Goal: Task Accomplishment & Management: Complete application form

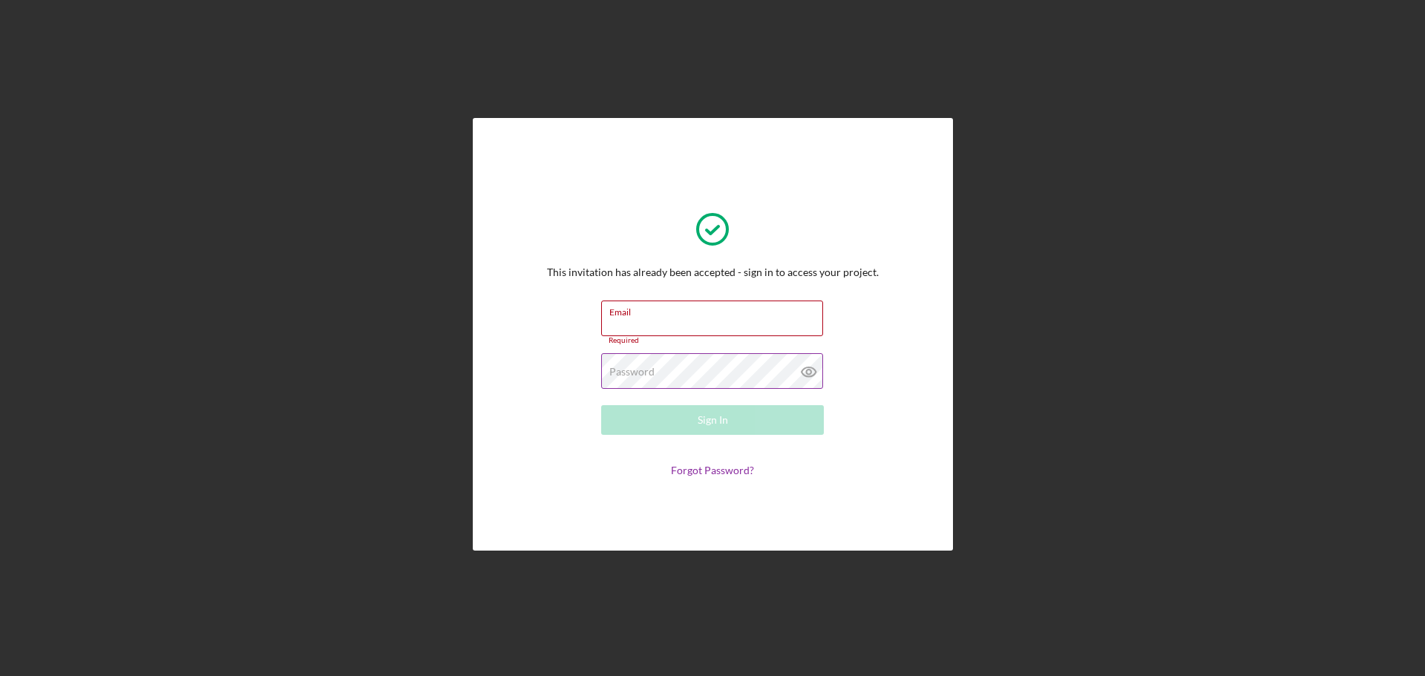
type input "[EMAIL_ADDRESS][DOMAIN_NAME]"
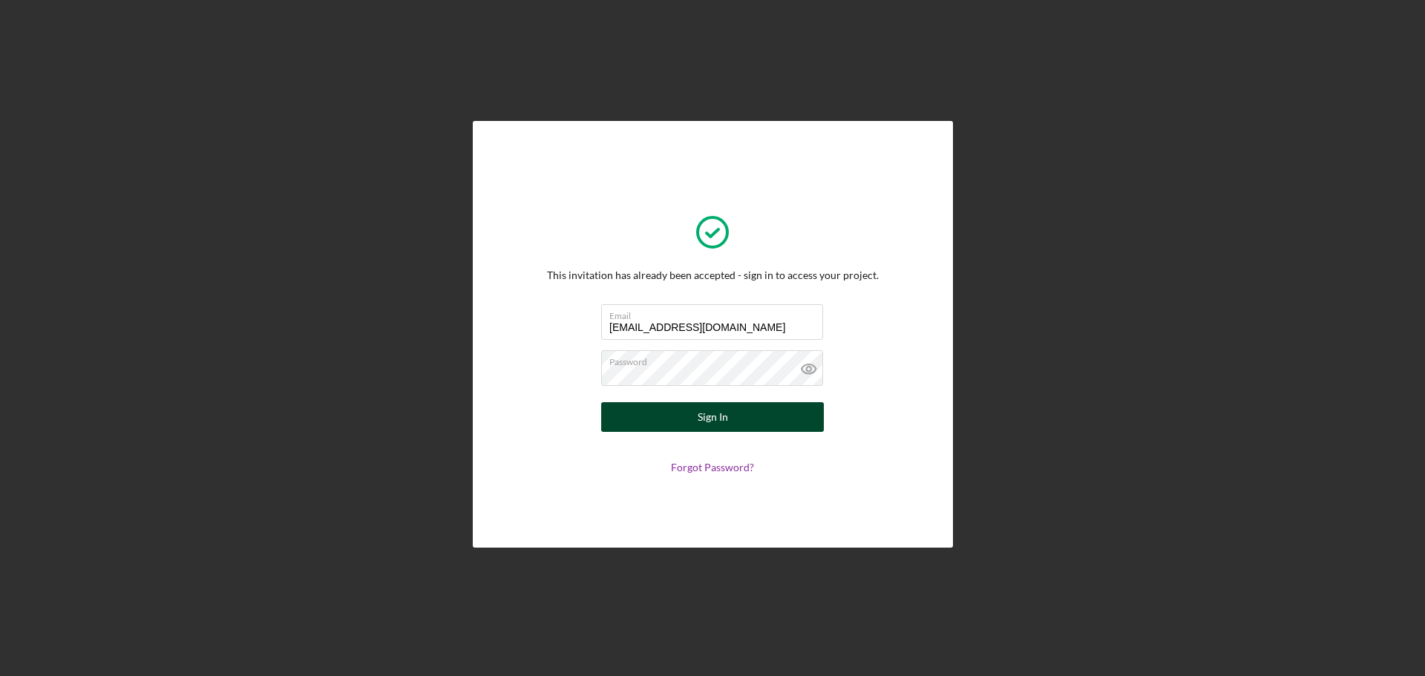
click at [661, 414] on button "Sign In" at bounding box center [712, 417] width 223 height 30
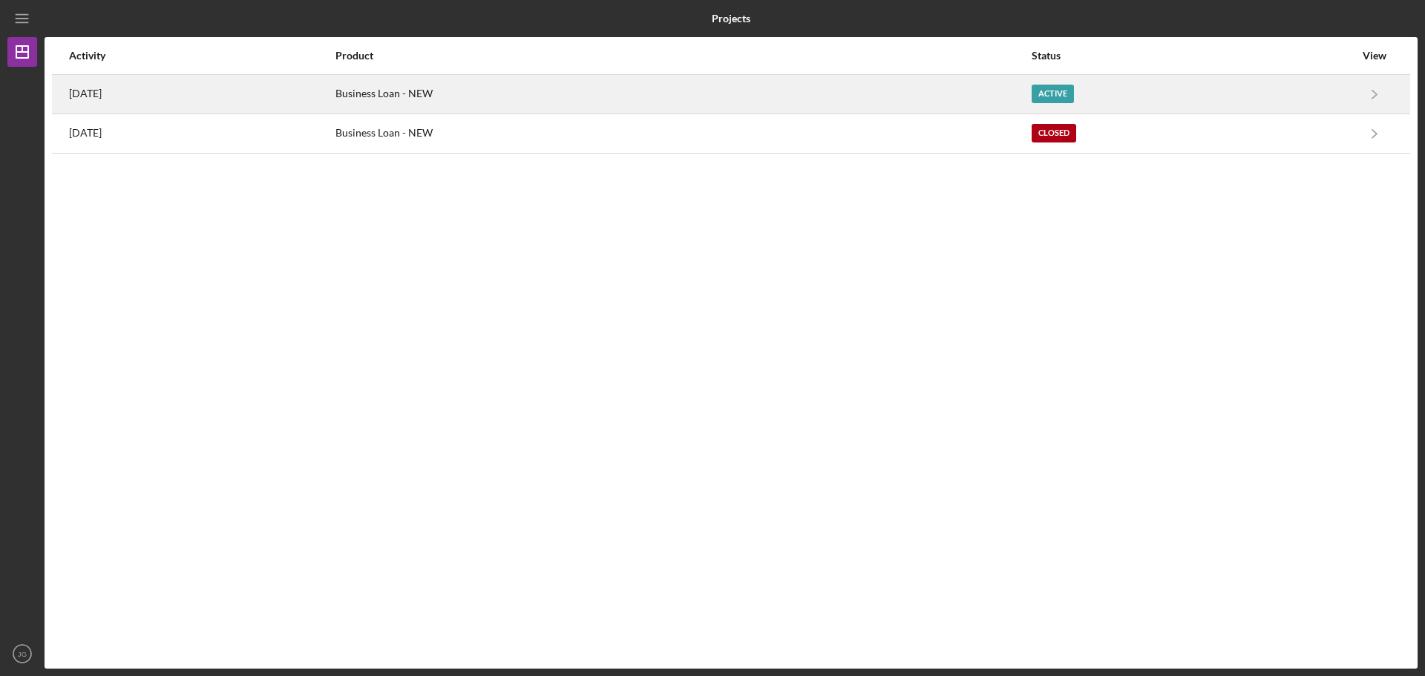
click at [532, 91] on div "Business Loan - NEW" at bounding box center [683, 94] width 694 height 37
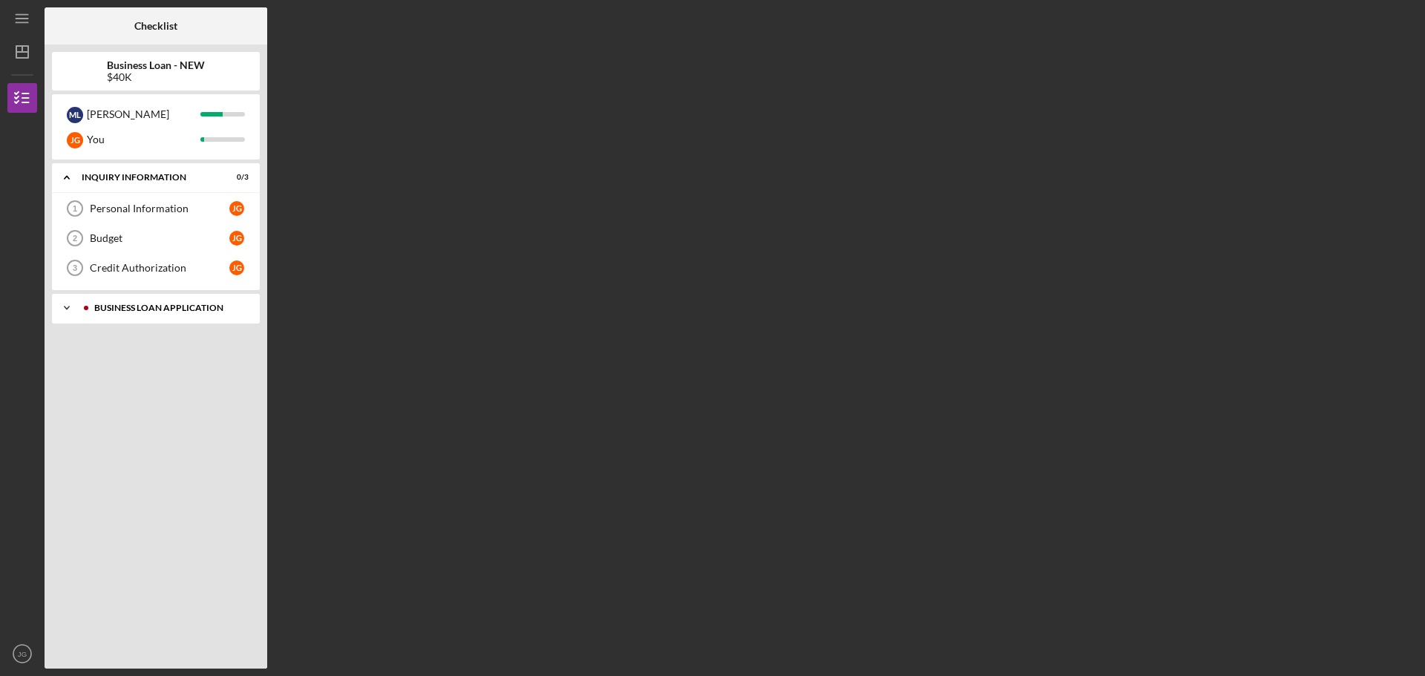
click at [69, 180] on polyline at bounding box center [67, 178] width 4 height 3
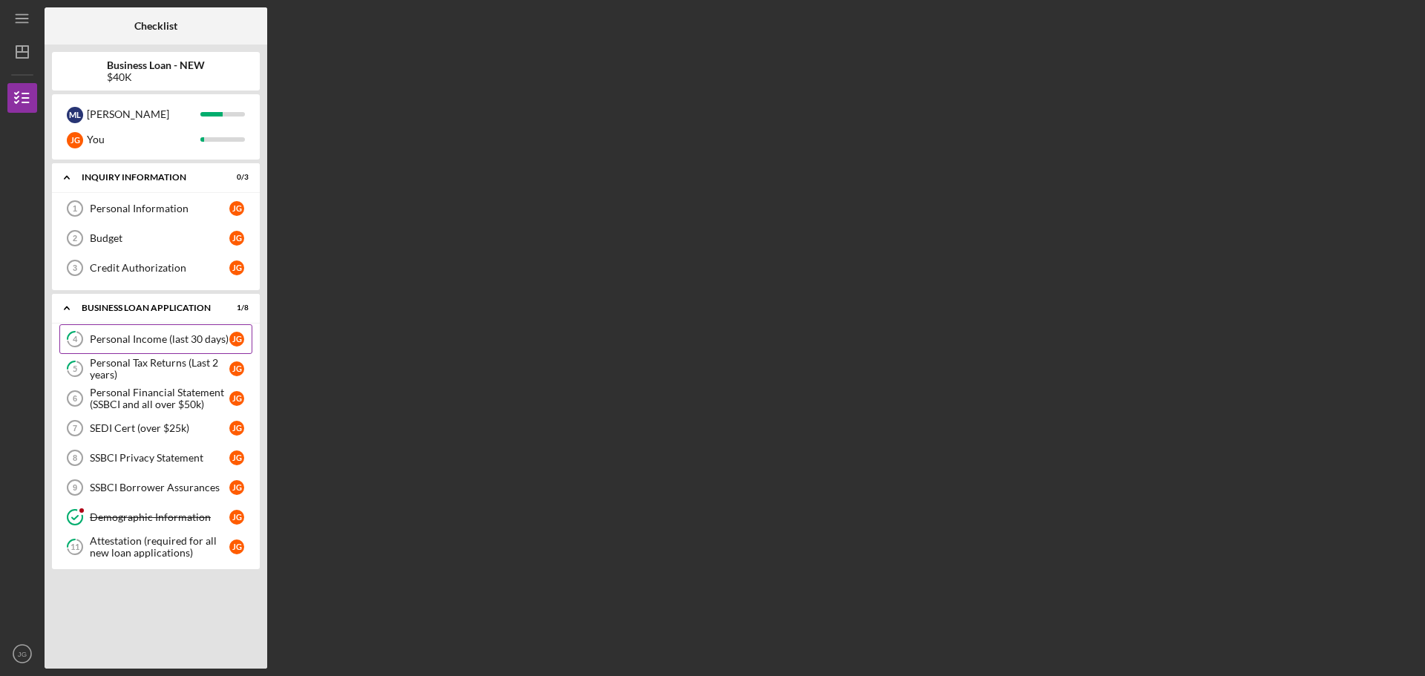
click at [154, 344] on div "Personal Income (last 30 days)" at bounding box center [160, 339] width 140 height 12
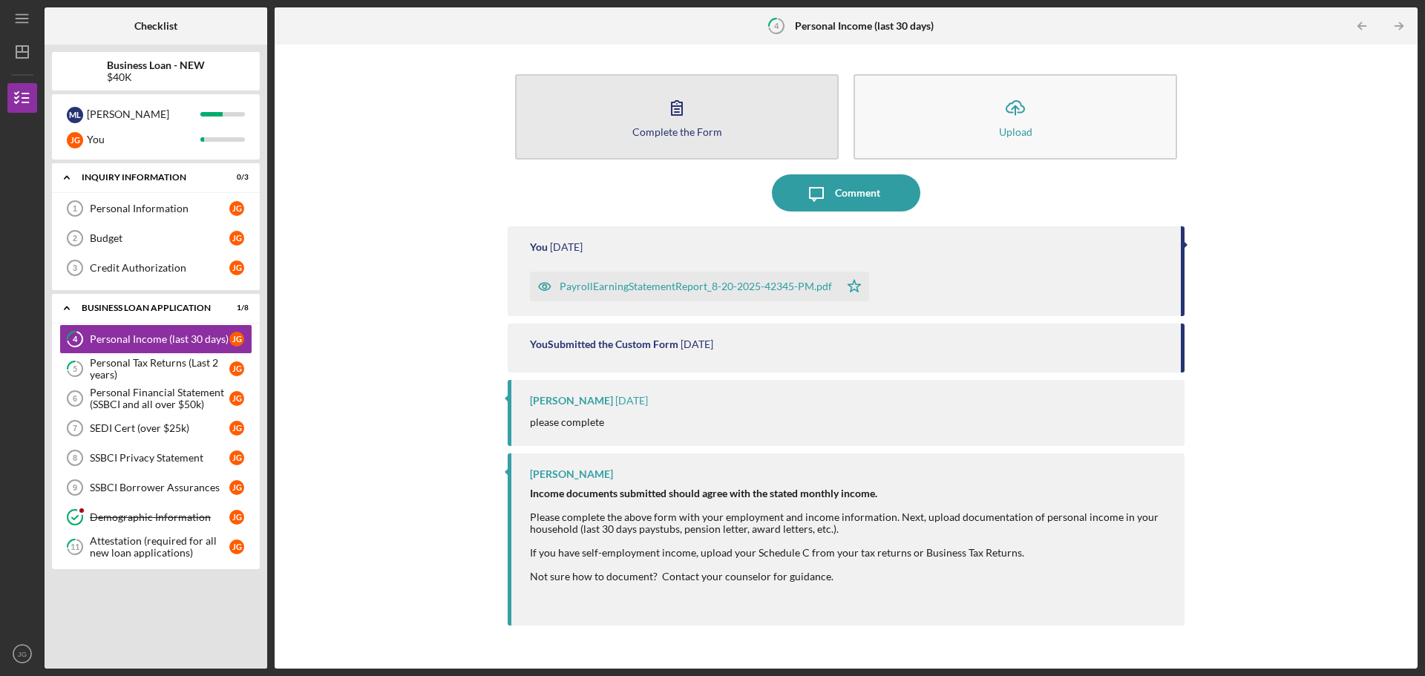
click at [691, 116] on icon "button" at bounding box center [677, 107] width 37 height 37
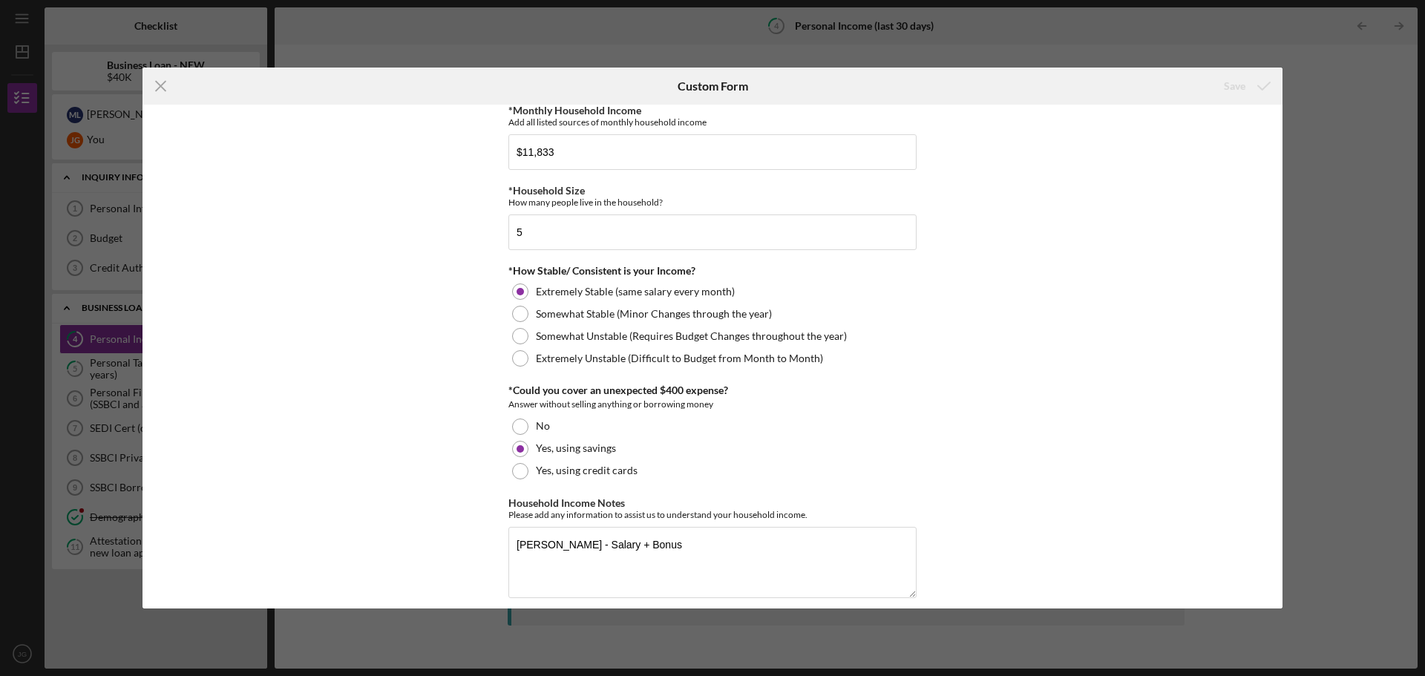
scroll to position [749, 0]
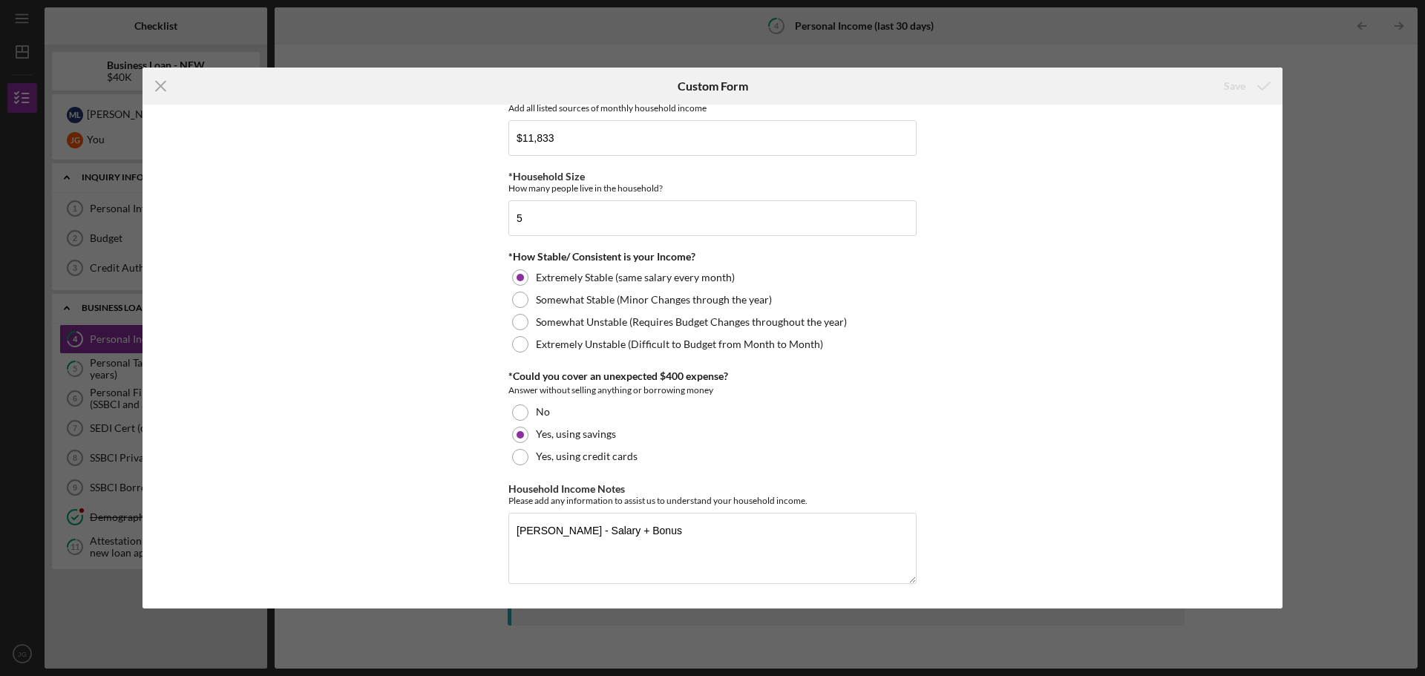
click at [156, 85] on icon "Icon/Menu Close" at bounding box center [161, 86] width 37 height 37
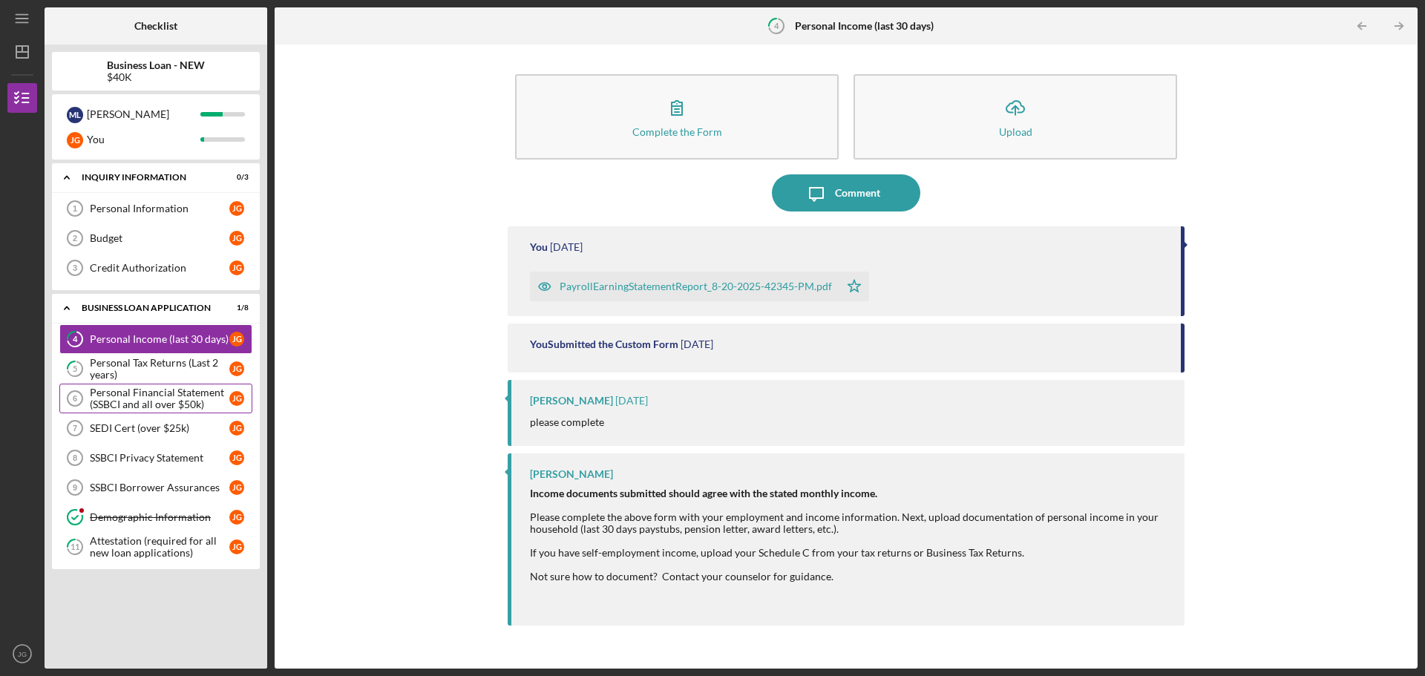
click at [147, 401] on div "Personal Financial Statement (SSBCI and all over $50k)" at bounding box center [160, 399] width 140 height 24
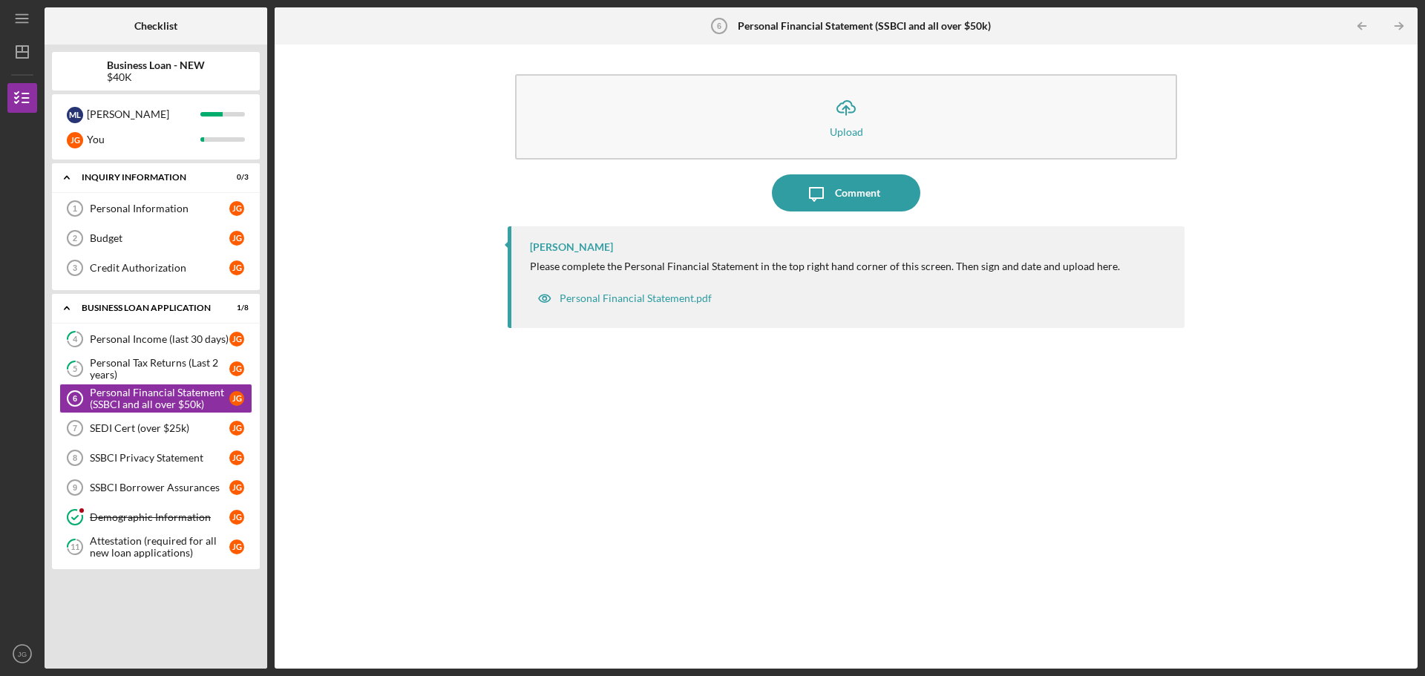
click at [970, 23] on b "Personal Financial Statement (SSBCI and all over $50k)" at bounding box center [864, 26] width 253 height 12
click at [1175, 370] on div "Ian Nelson Please complete the Personal Financial Statement in the top right ha…" at bounding box center [846, 436] width 677 height 420
click at [630, 301] on div "Personal Financial Statement.pdf" at bounding box center [636, 299] width 152 height 12
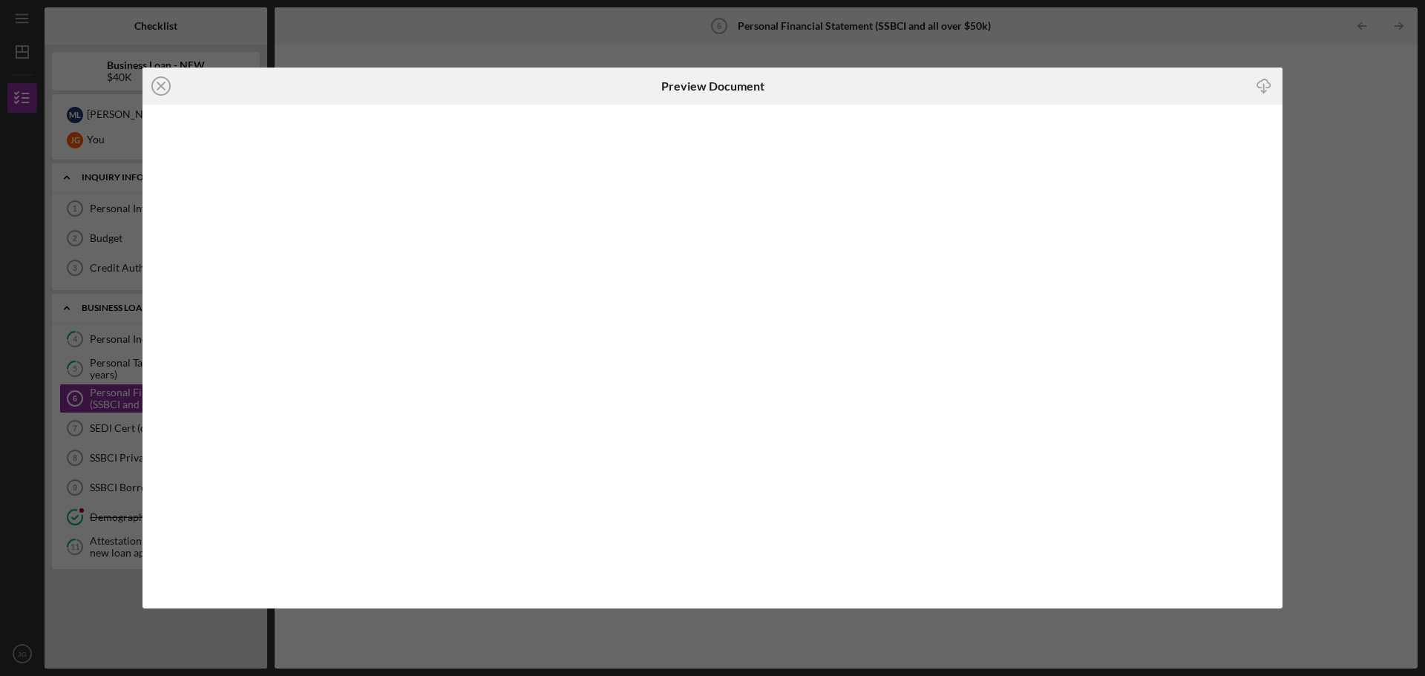
click at [1259, 85] on icon "Icon/Download" at bounding box center [1264, 86] width 33 height 33
click at [160, 85] on line at bounding box center [160, 85] width 7 height 7
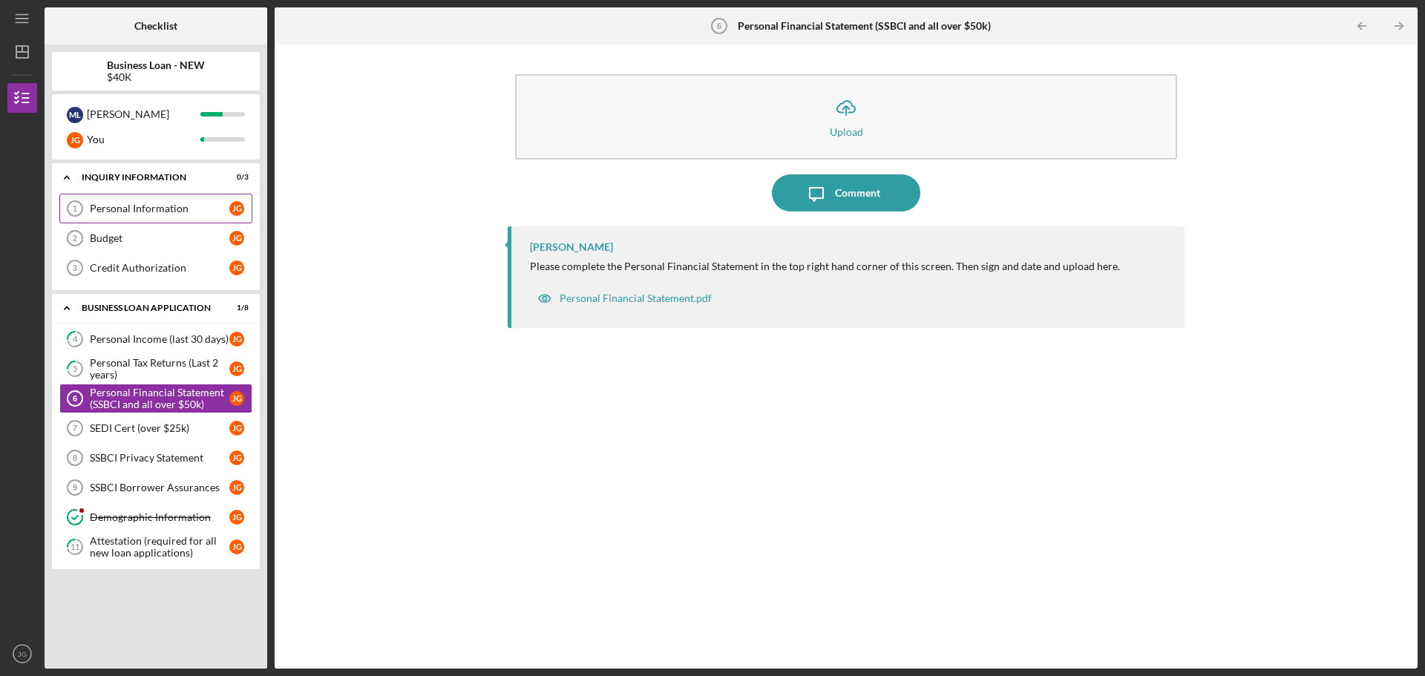
click at [167, 206] on div "Personal Information" at bounding box center [160, 209] width 140 height 12
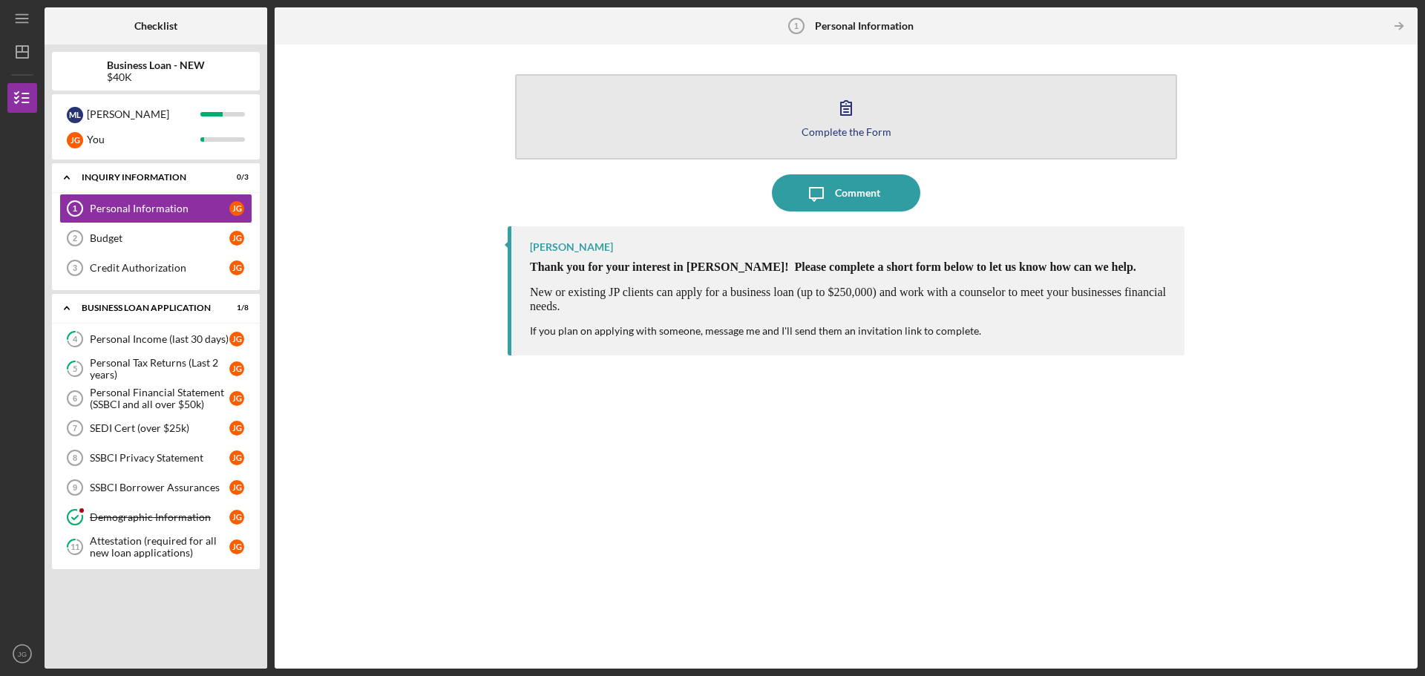
click at [886, 120] on button "Complete the Form Form" at bounding box center [846, 116] width 662 height 85
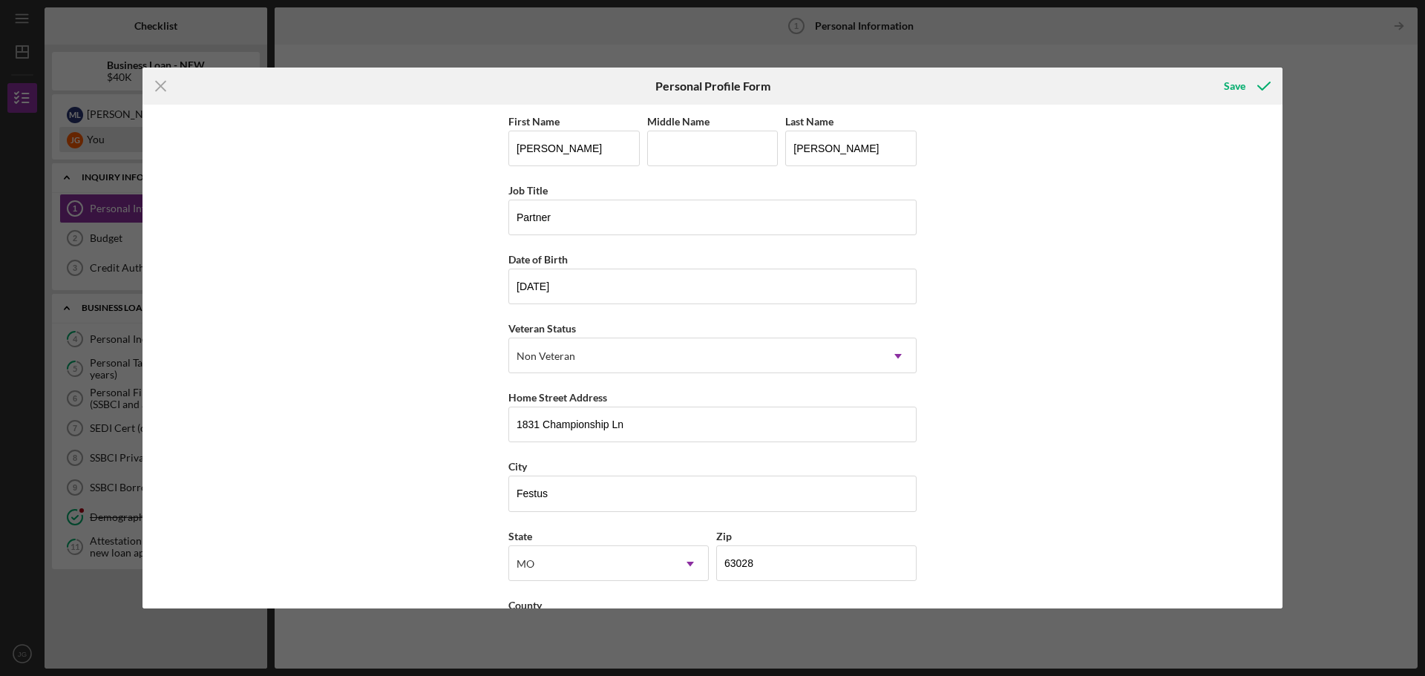
click at [160, 85] on line at bounding box center [161, 87] width 10 height 10
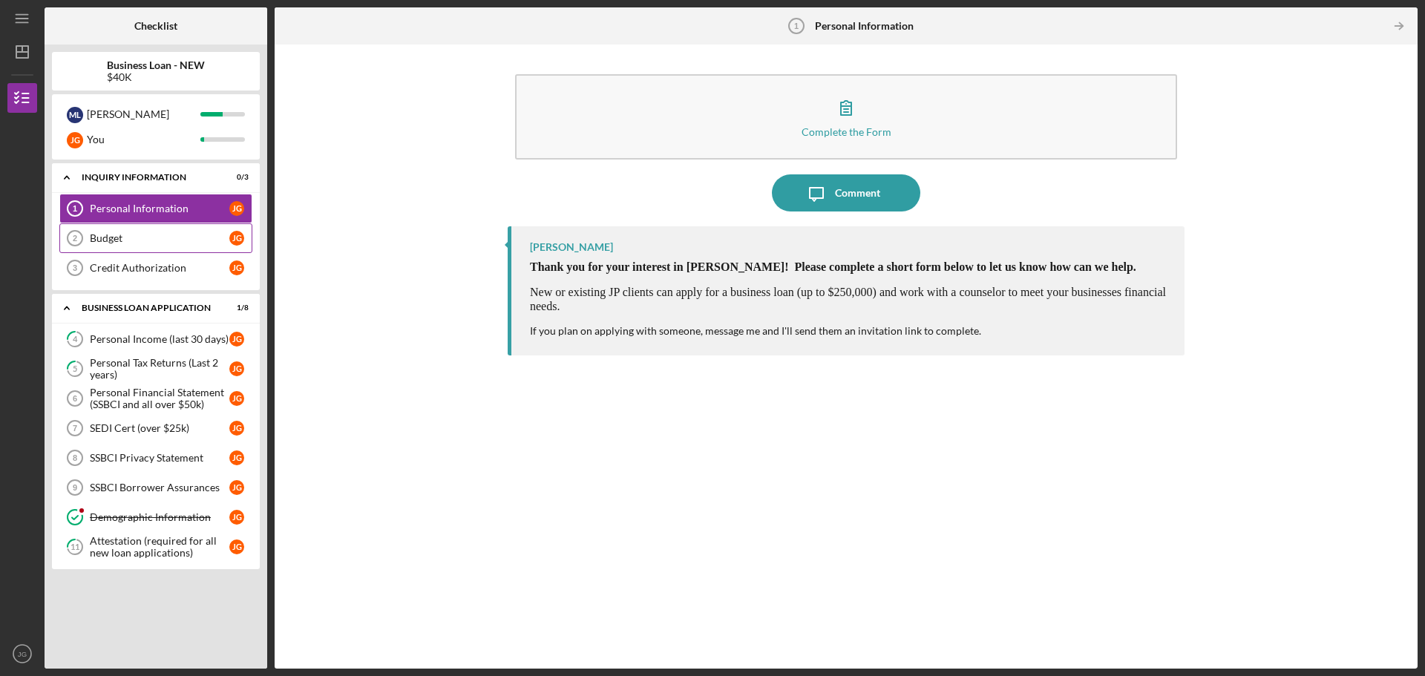
click at [116, 240] on div "Budget" at bounding box center [160, 238] width 140 height 12
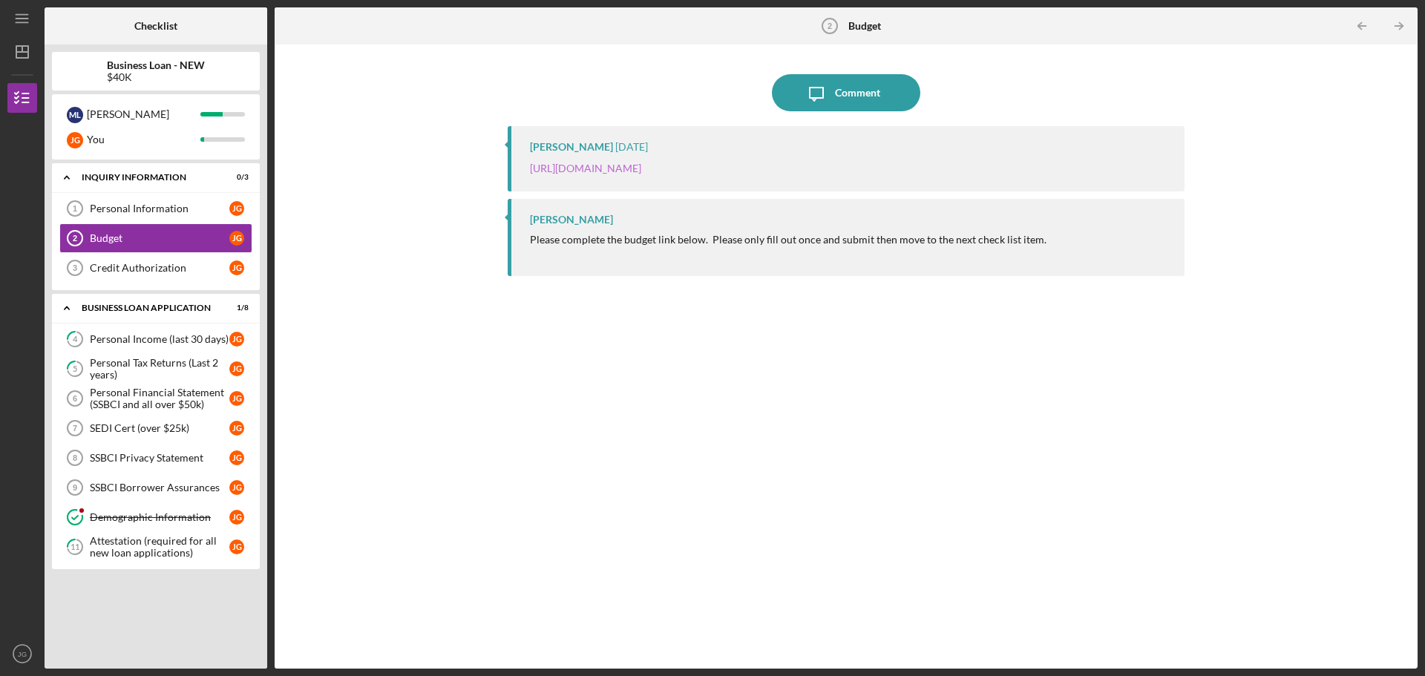
click at [641, 169] on link "[URL][DOMAIN_NAME]" at bounding box center [585, 168] width 111 height 13
click at [125, 267] on div "Credit Authorization" at bounding box center [160, 268] width 140 height 12
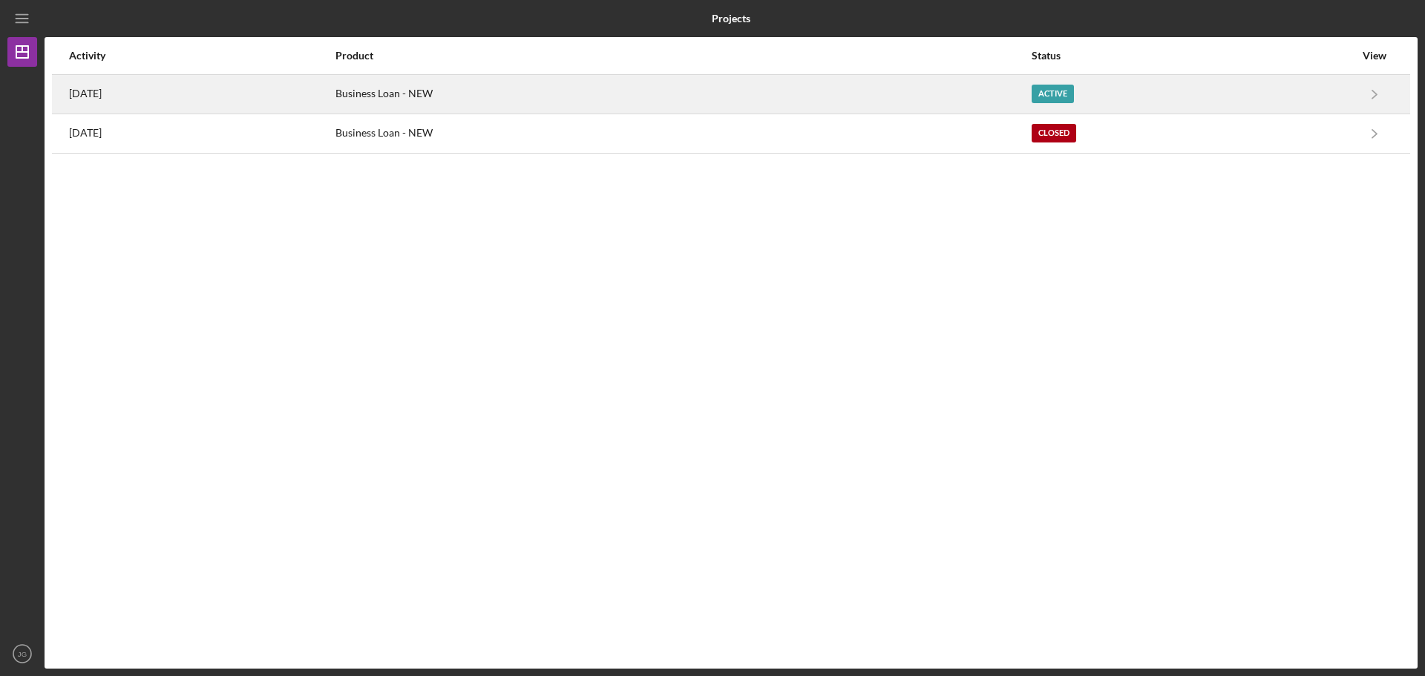
click at [262, 85] on div "[DATE]" at bounding box center [201, 94] width 265 height 37
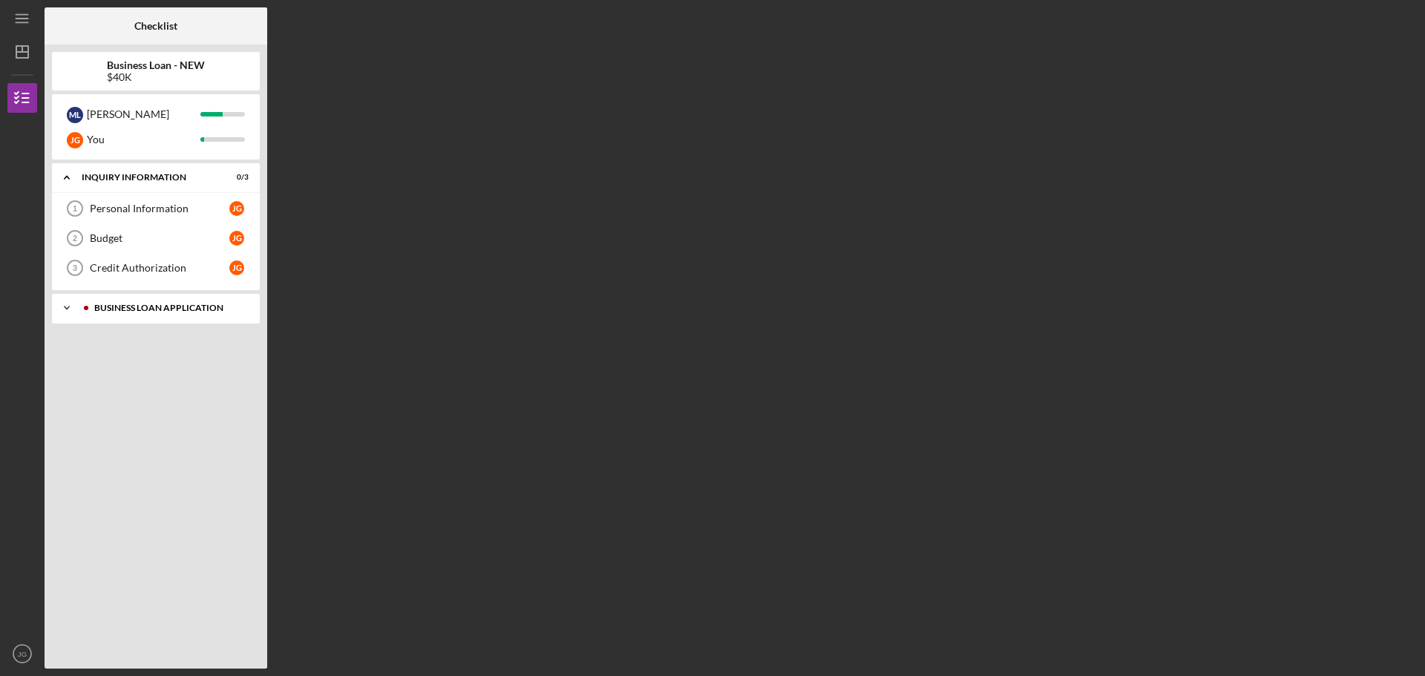
click at [140, 309] on div "BUSINESS LOAN APPLICATION" at bounding box center [167, 308] width 147 height 9
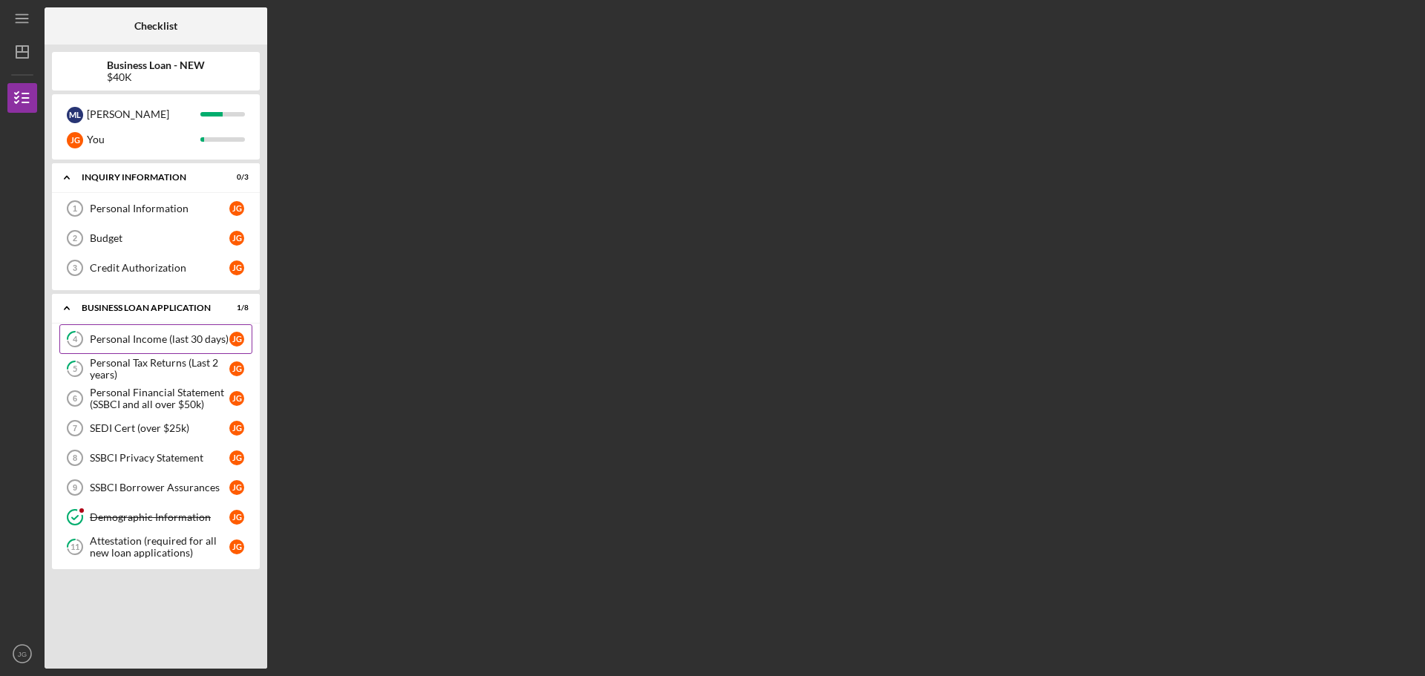
click at [109, 342] on div "Personal Income (last 30 days)" at bounding box center [160, 339] width 140 height 12
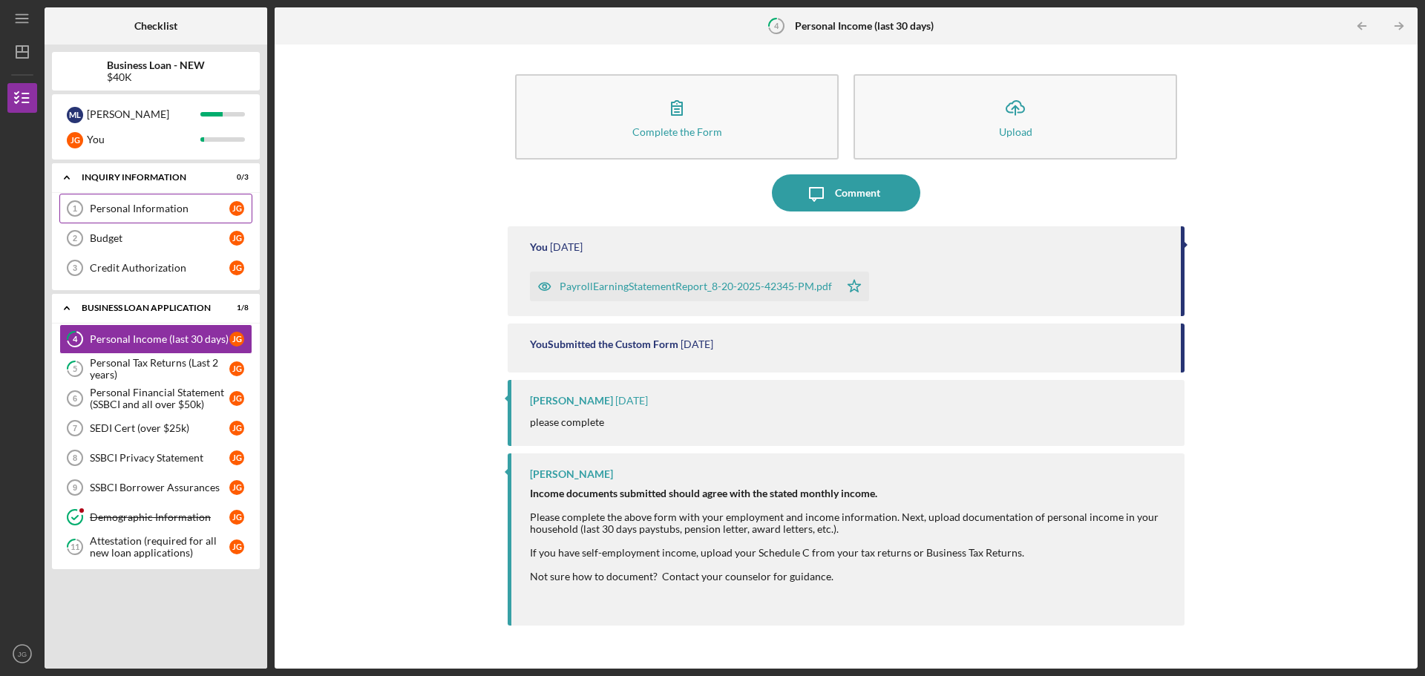
click at [140, 208] on div "Personal Information" at bounding box center [160, 209] width 140 height 12
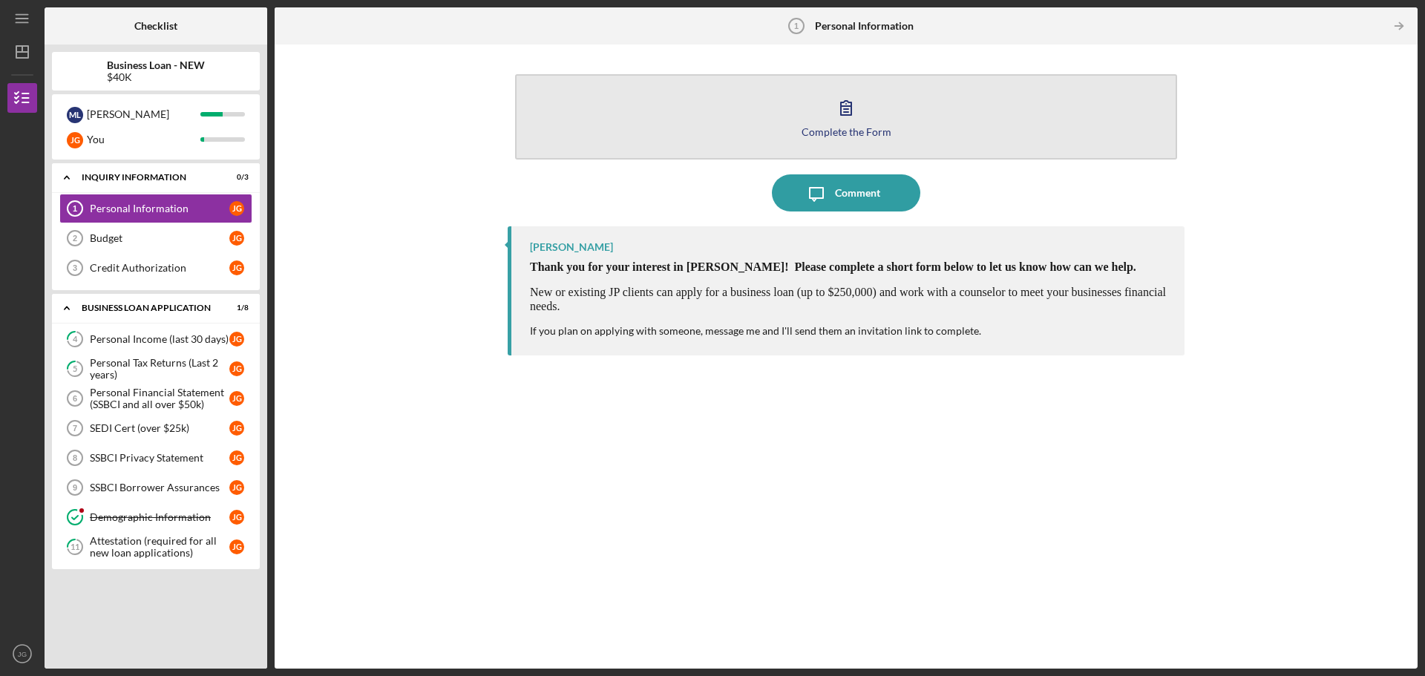
click at [886, 128] on div "Complete the Form" at bounding box center [847, 131] width 90 height 11
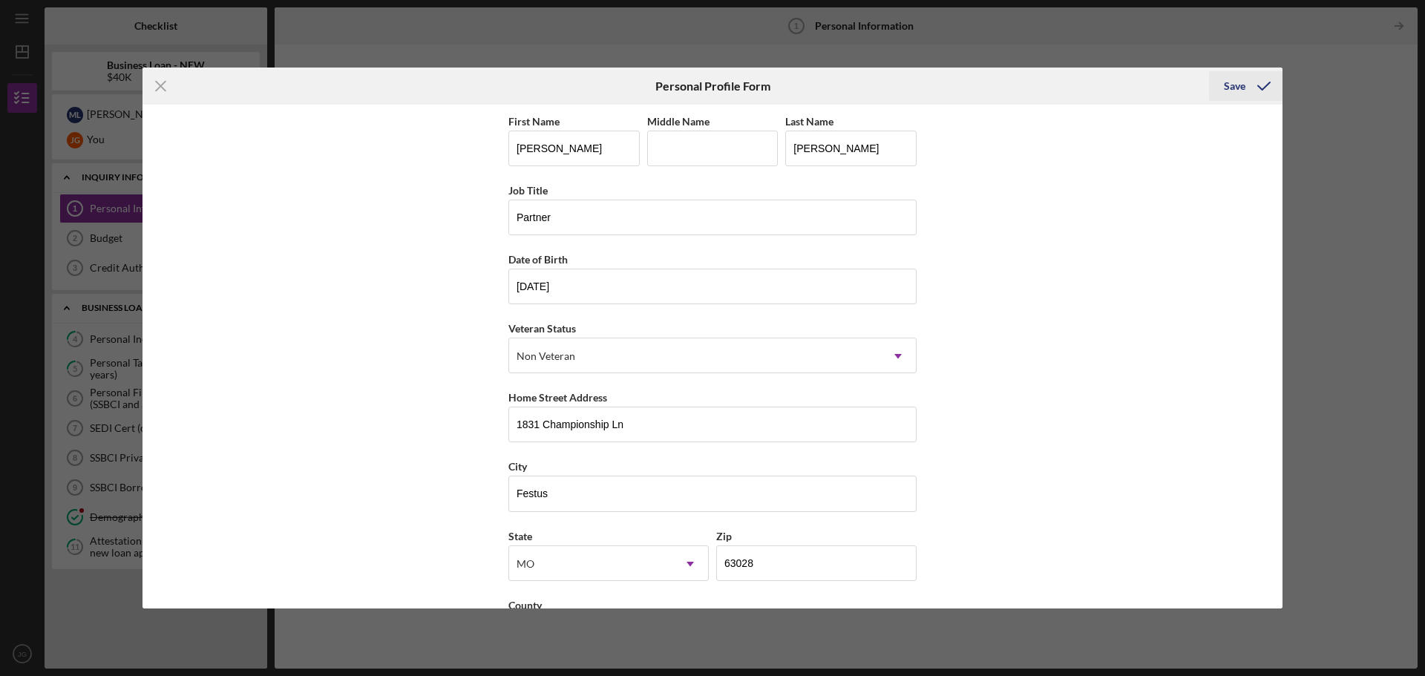
click at [1240, 90] on div "Save" at bounding box center [1235, 86] width 22 height 30
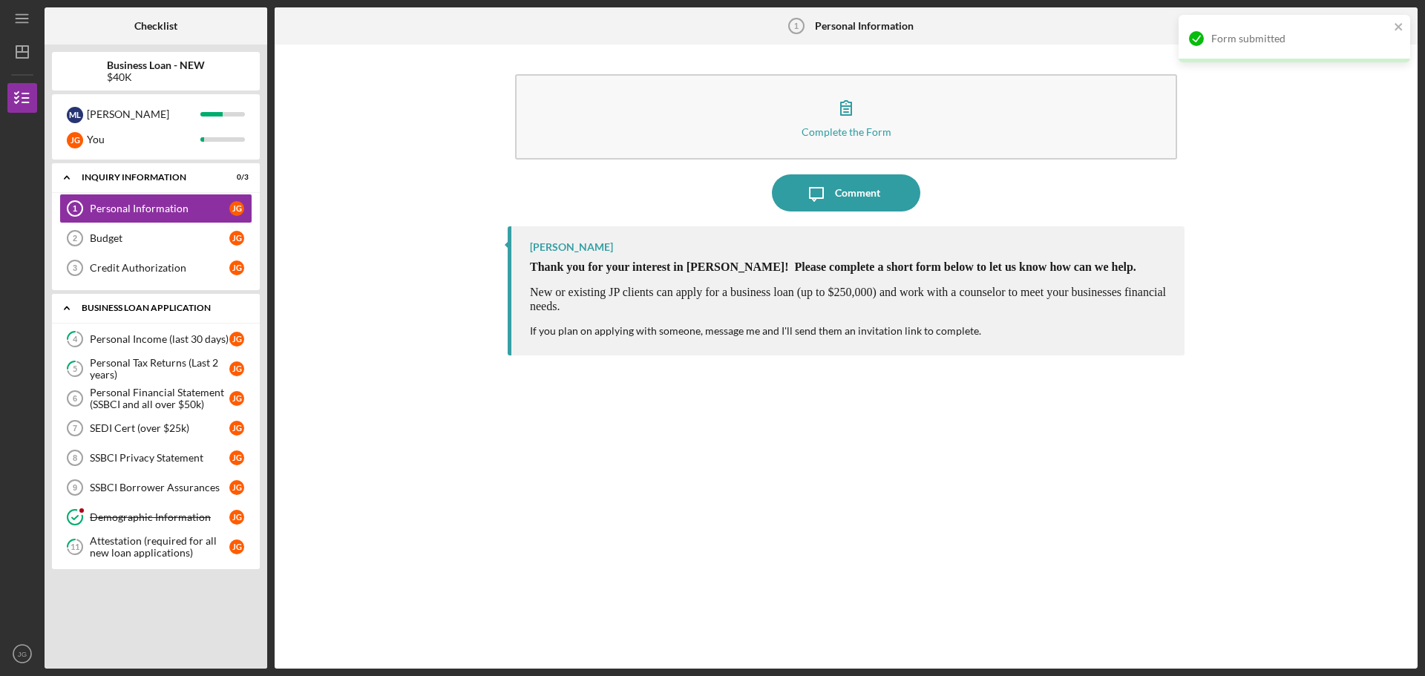
click at [180, 243] on div "Budget" at bounding box center [160, 238] width 140 height 12
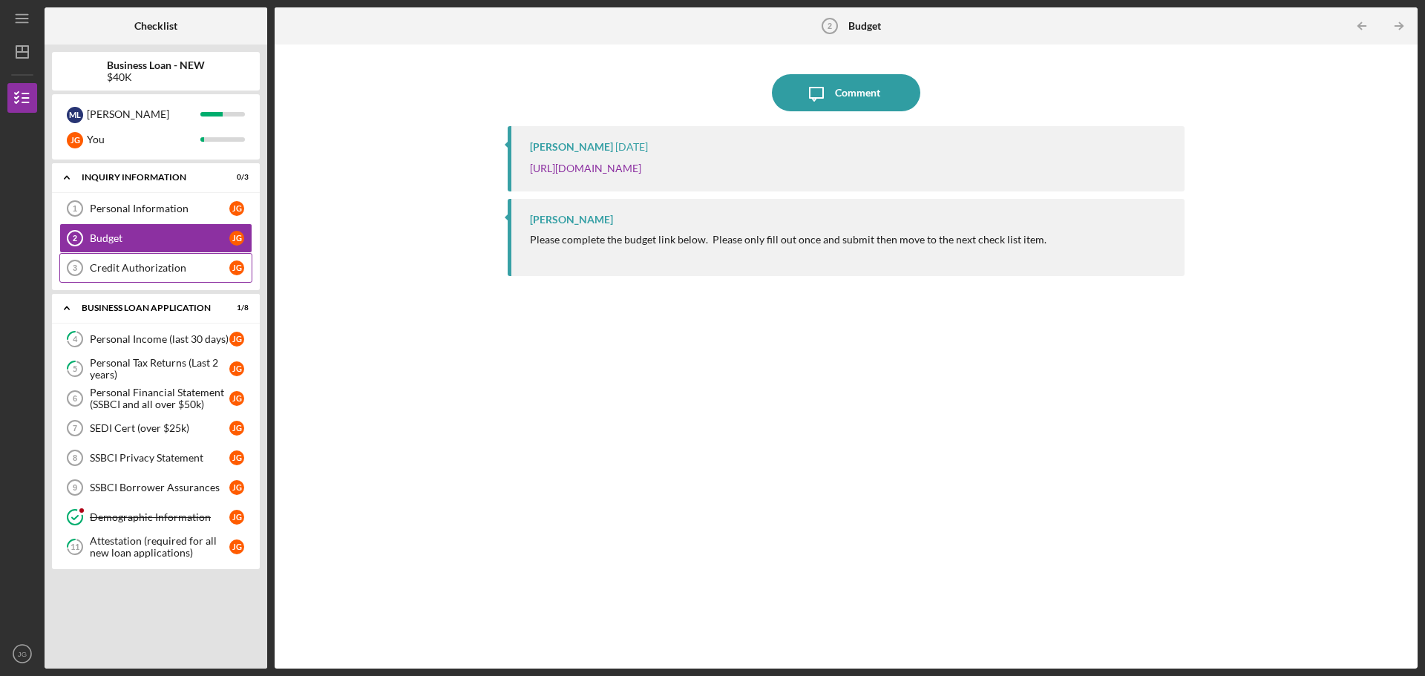
click at [136, 269] on div "Credit Authorization" at bounding box center [160, 268] width 140 height 12
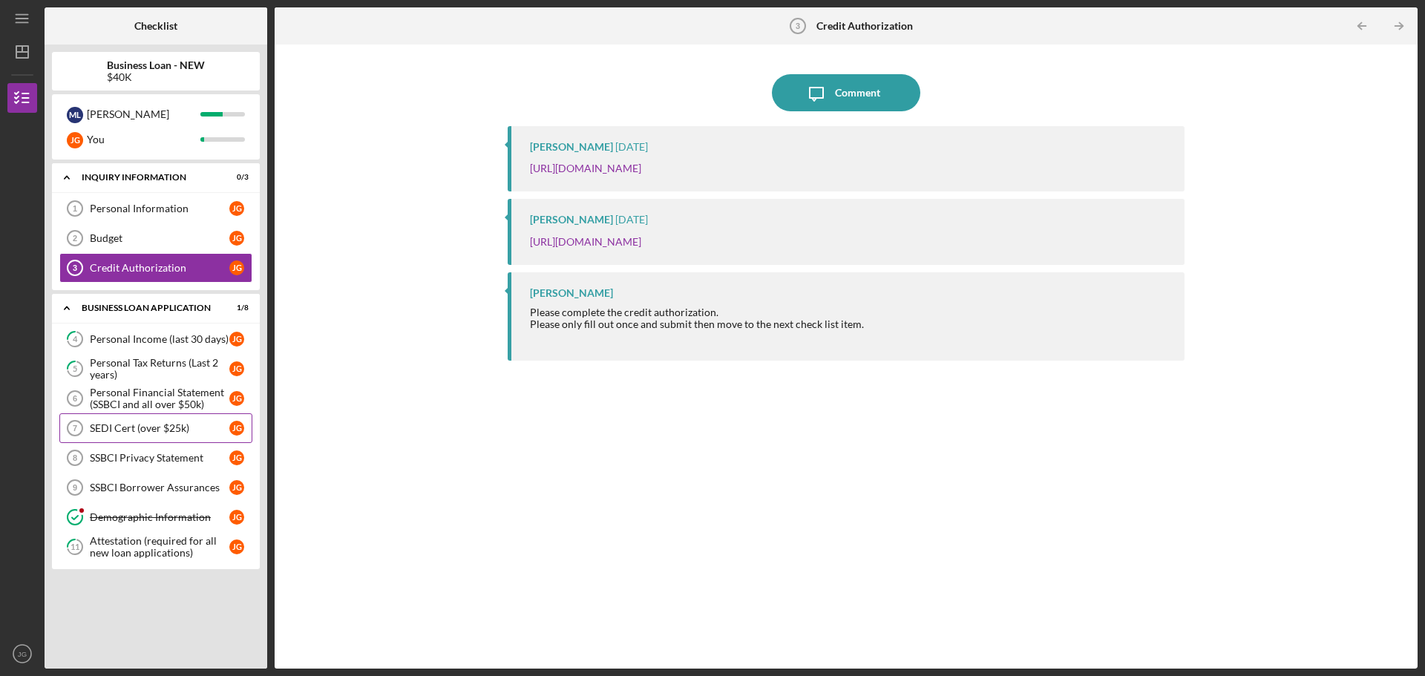
click at [163, 427] on div "SEDI Cert (over $25k)" at bounding box center [160, 428] width 140 height 12
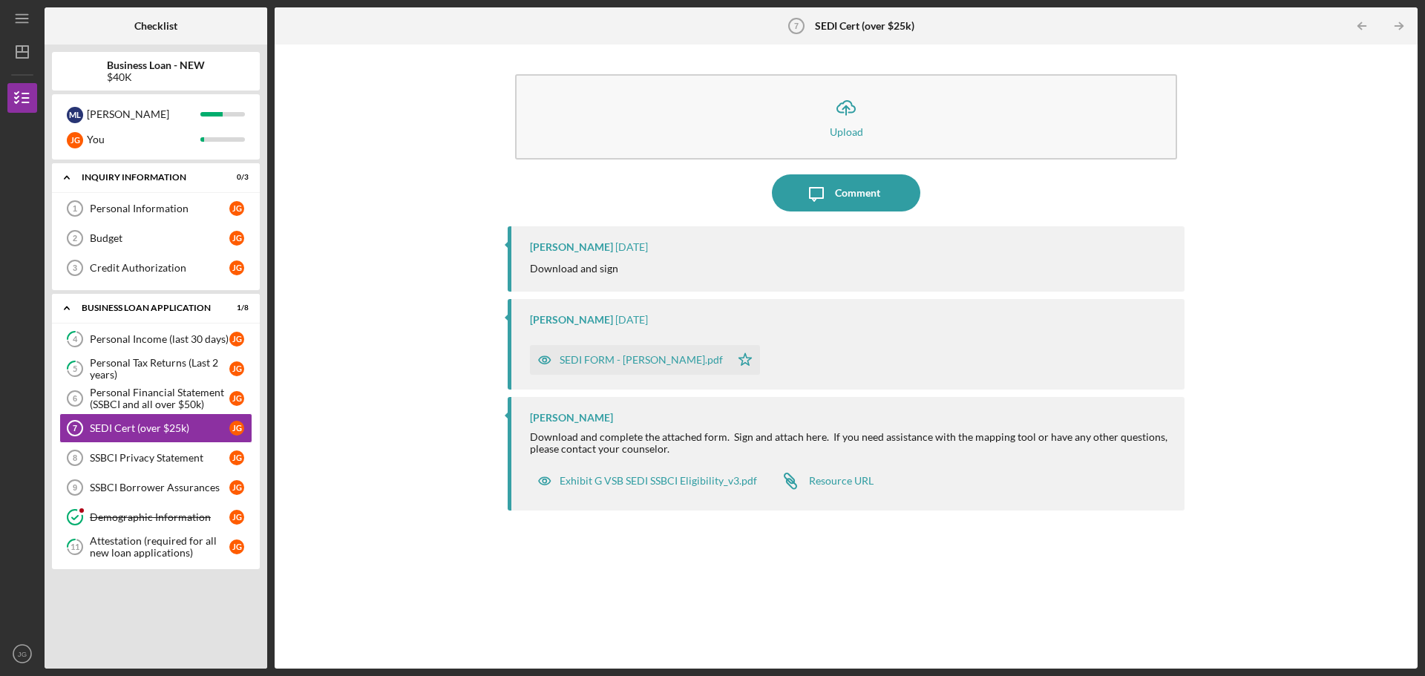
click at [615, 362] on div "SEDI FORM - [PERSON_NAME].pdf" at bounding box center [641, 360] width 163 height 12
click at [664, 480] on div "Exhibit G VSB SEDI SSBCI Eligibility_v3.pdf" at bounding box center [658, 481] width 197 height 12
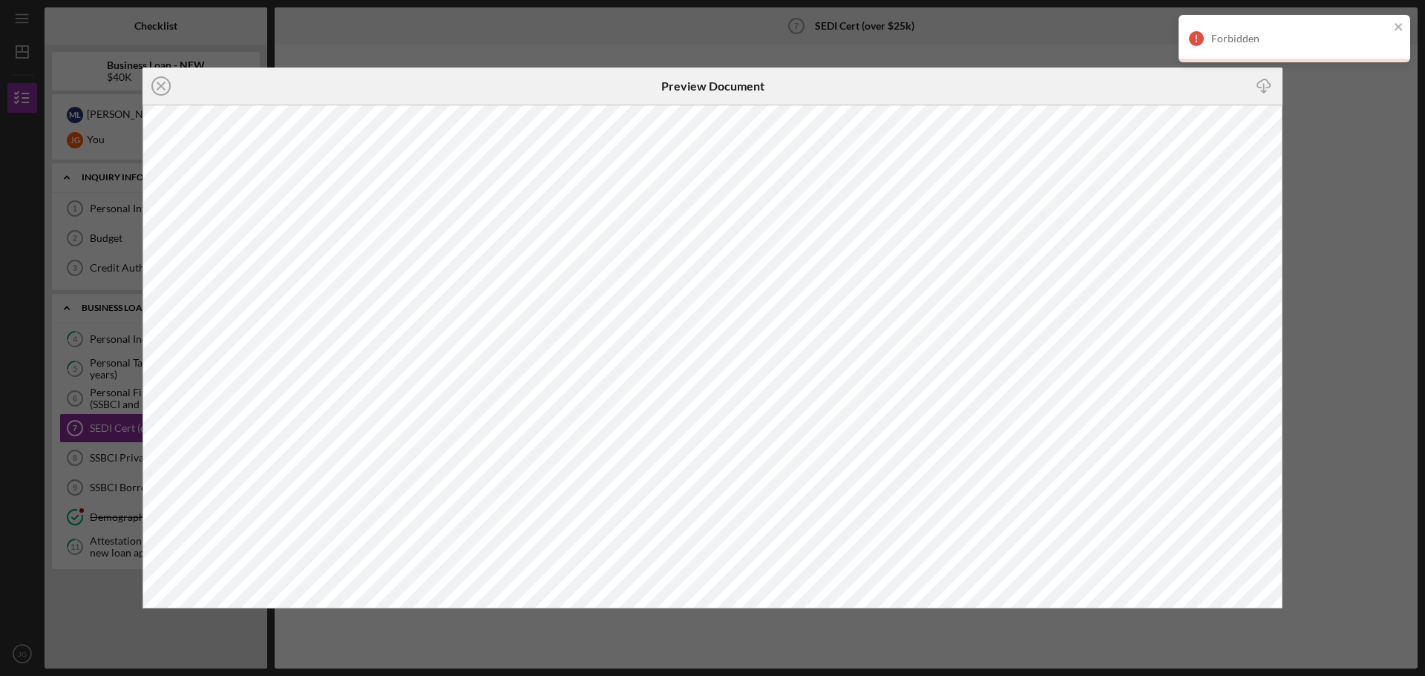
click at [1267, 90] on icon "Icon/Download" at bounding box center [1264, 86] width 33 height 33
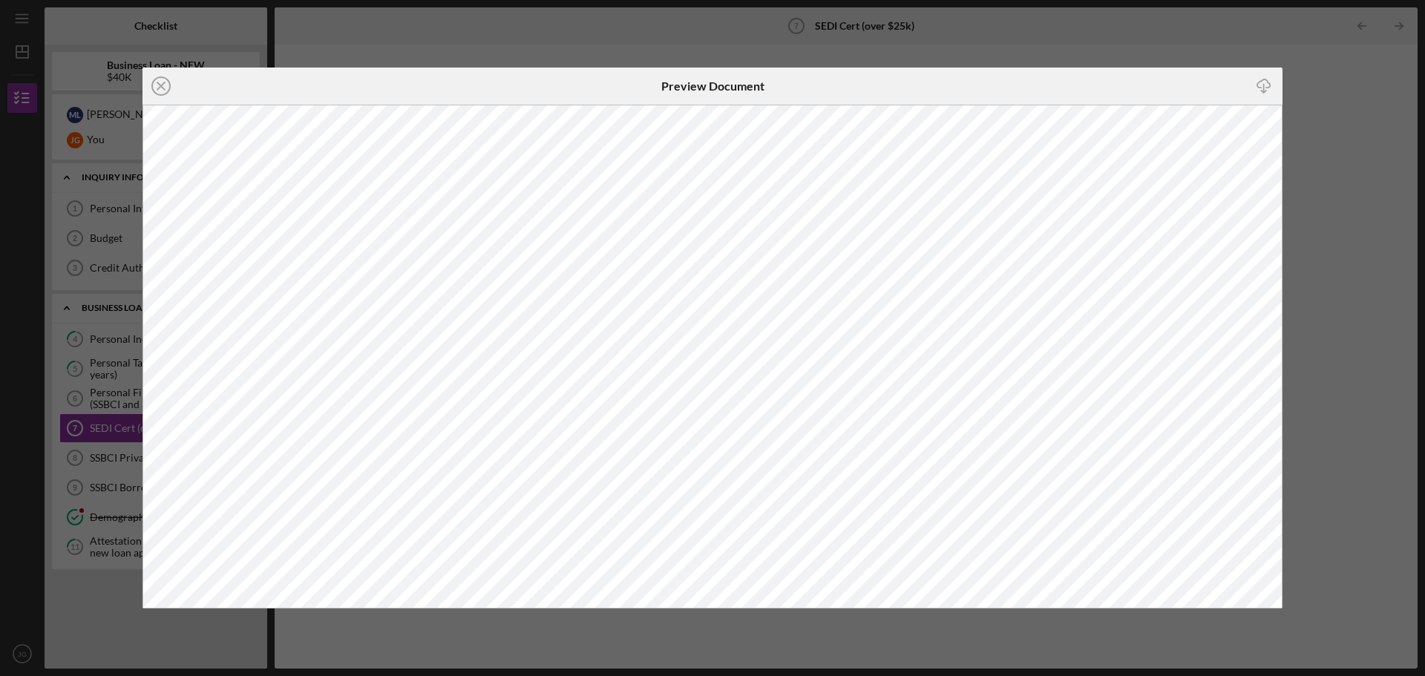
click at [113, 261] on div "Icon/Close Preview Document Icon/Download" at bounding box center [712, 338] width 1425 height 676
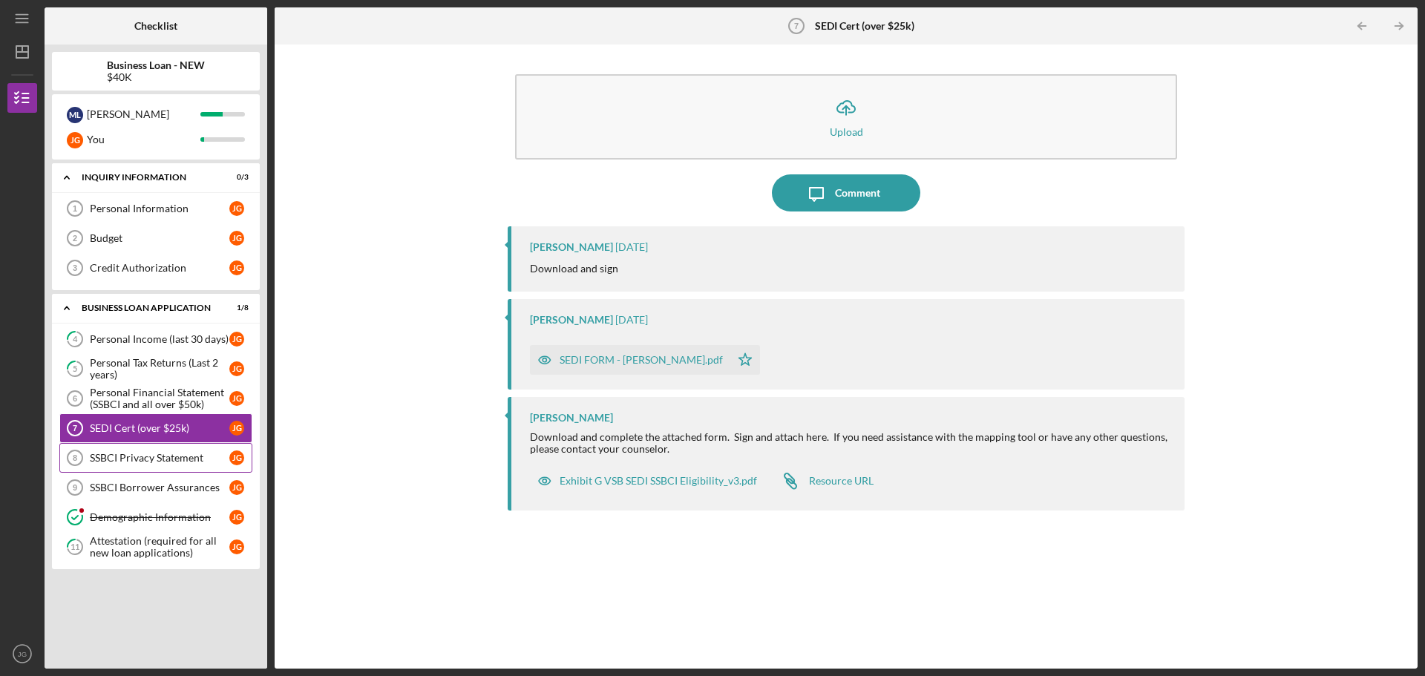
click at [136, 457] on div "SSBCI Privacy Statement" at bounding box center [160, 458] width 140 height 12
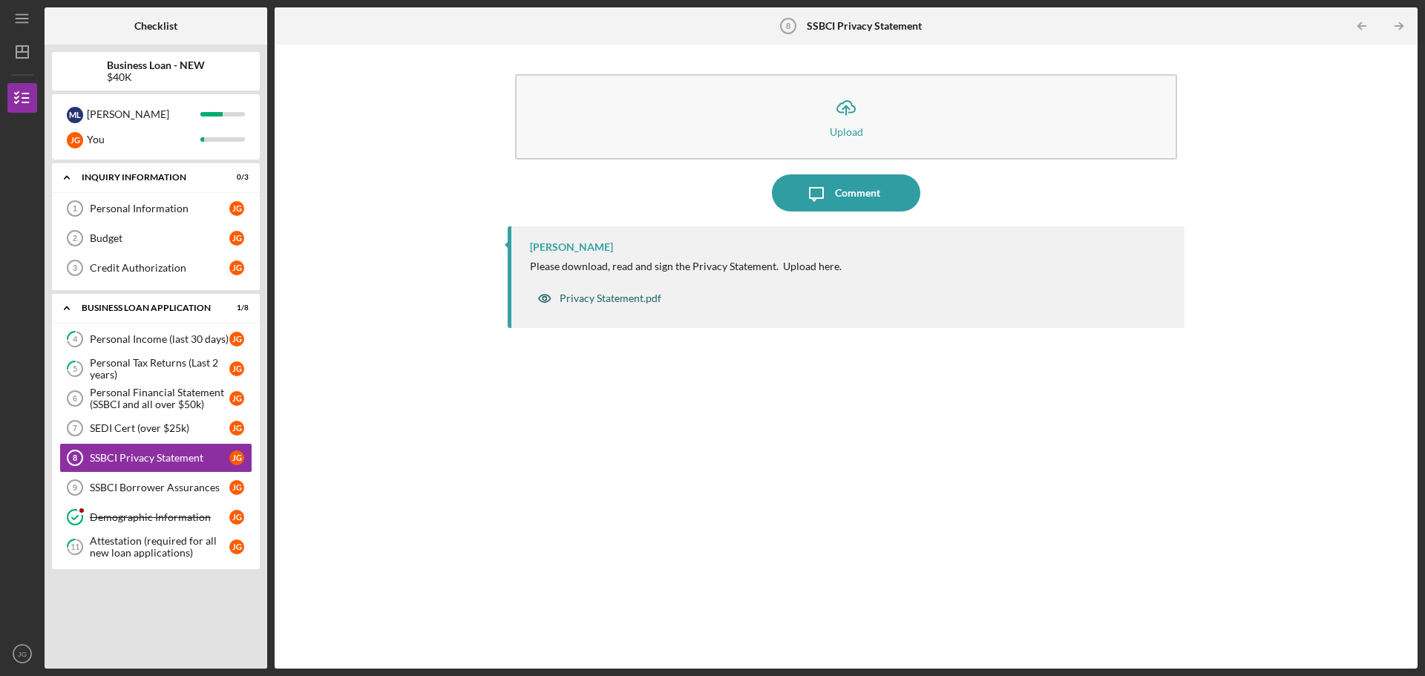
click at [612, 304] on div "Privacy Statement.pdf" at bounding box center [611, 299] width 102 height 12
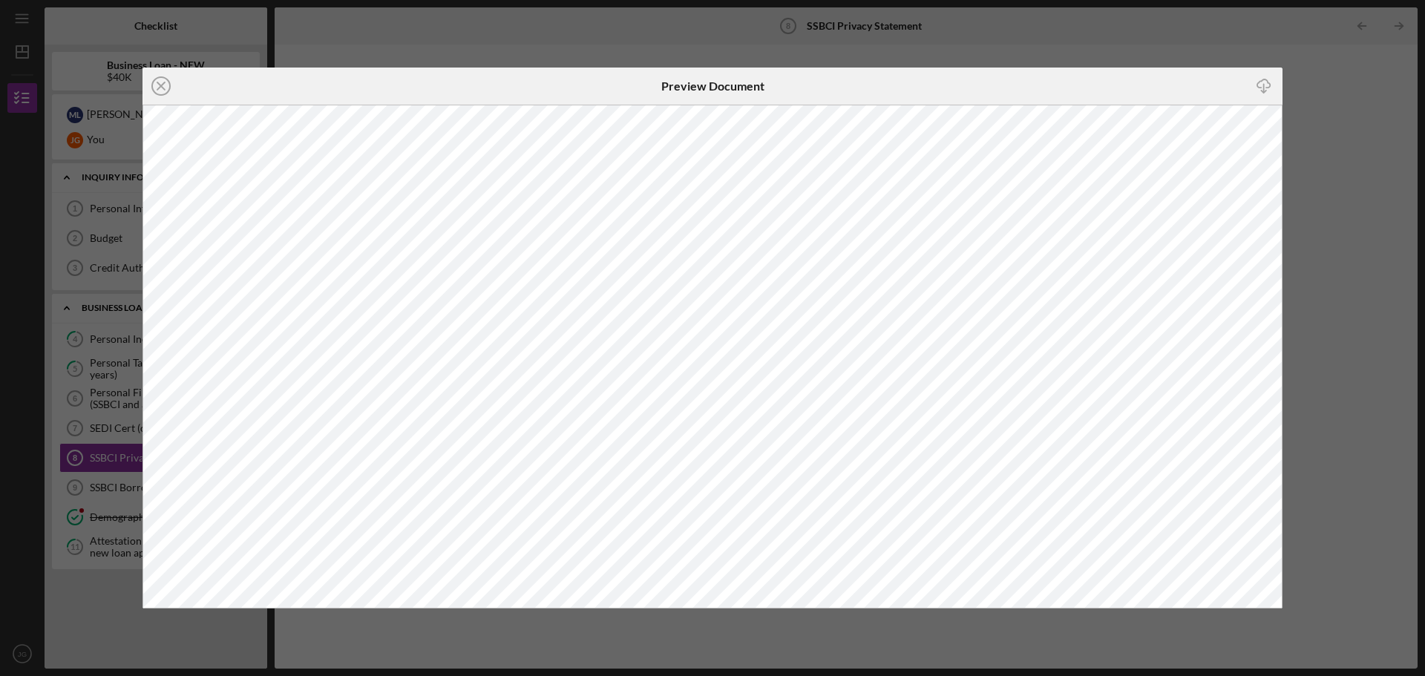
click at [94, 278] on div "Icon/Close Preview Document Icon/Download" at bounding box center [712, 338] width 1425 height 676
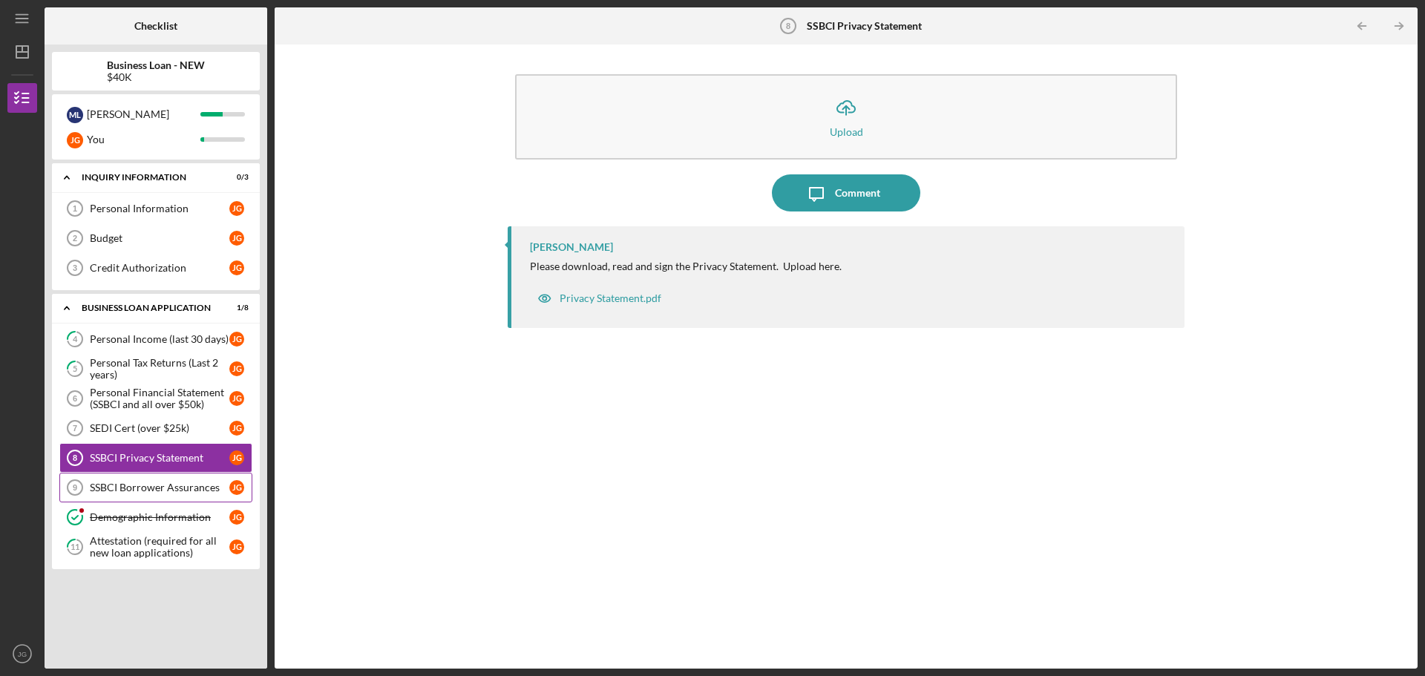
click at [140, 486] on div "SSBCI Borrower Assurances" at bounding box center [160, 488] width 140 height 12
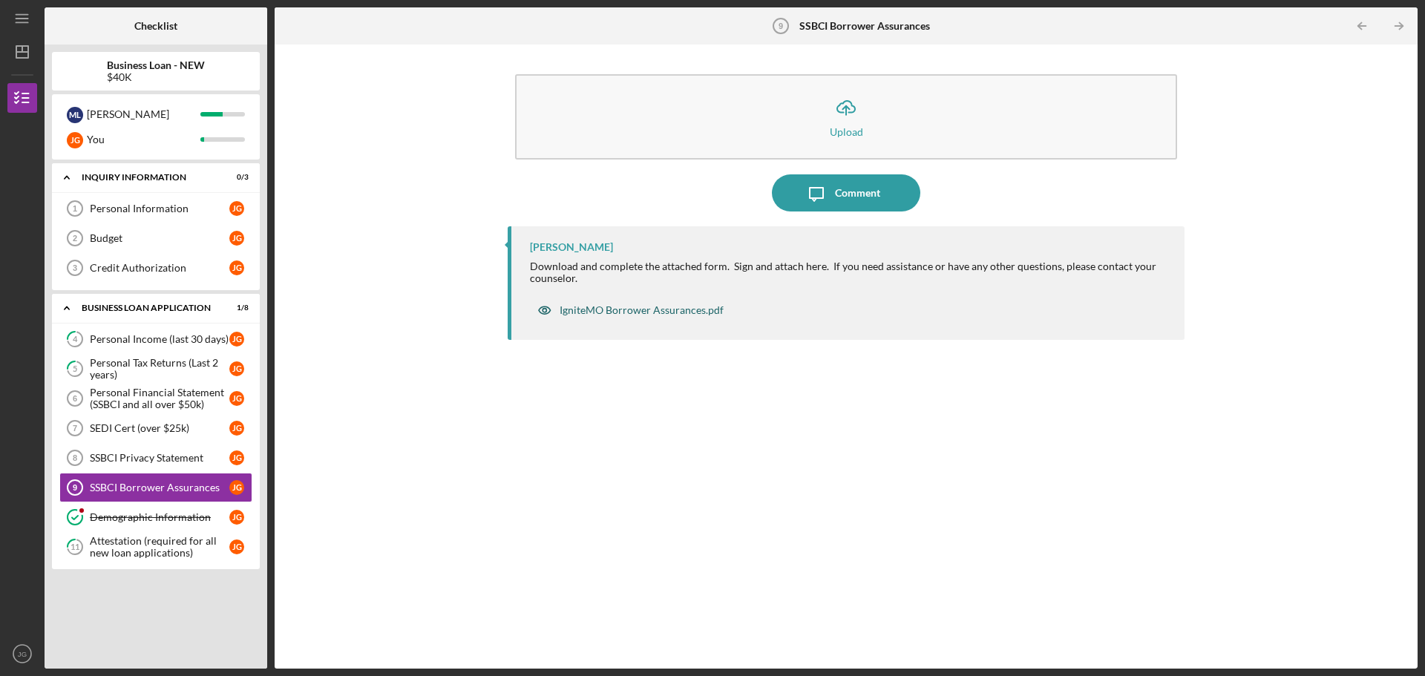
click at [673, 314] on div "IgniteMO Borrower Assurances.pdf" at bounding box center [642, 310] width 164 height 12
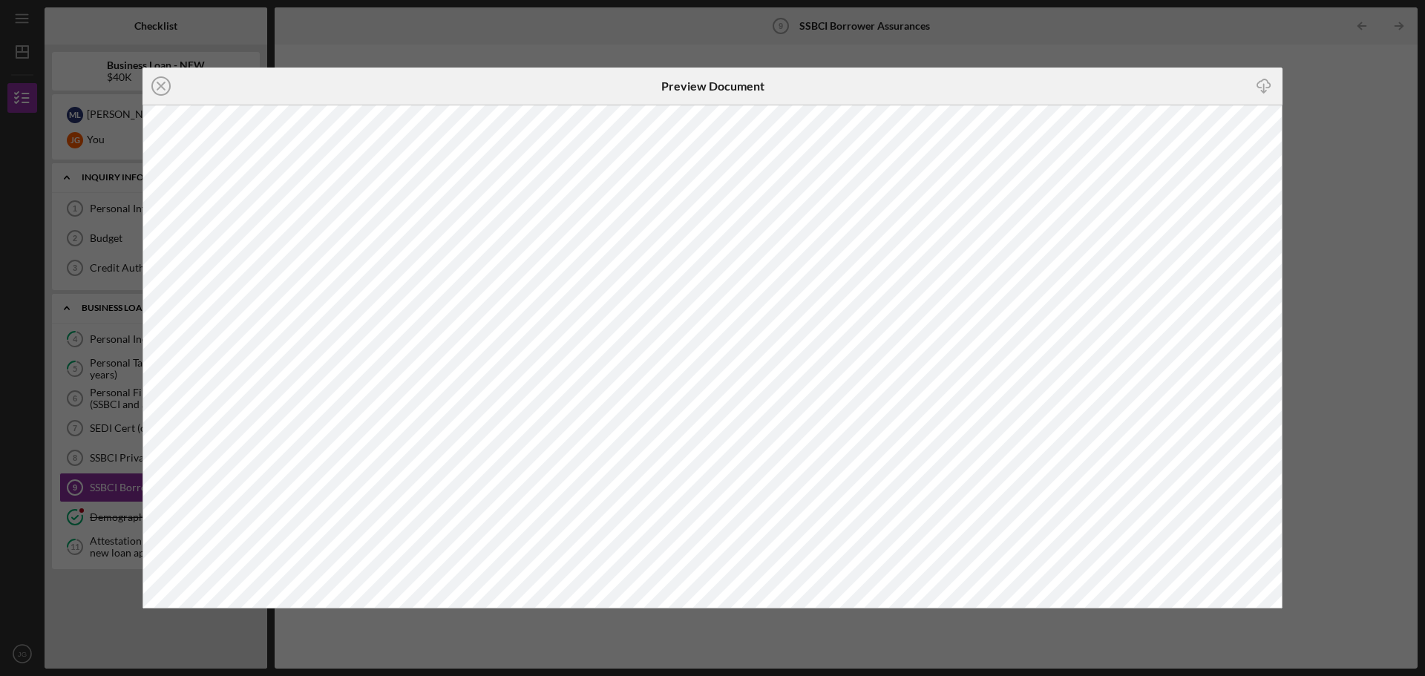
click at [161, 85] on icon "Icon/Close" at bounding box center [161, 86] width 37 height 37
